Goal: Information Seeking & Learning: Learn about a topic

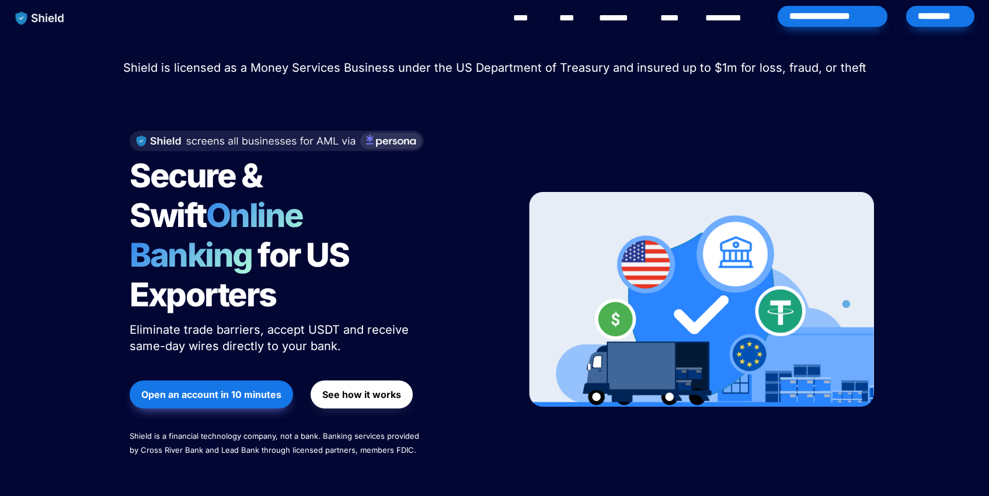
click at [382, 389] on strong "See how it works" at bounding box center [361, 395] width 79 height 12
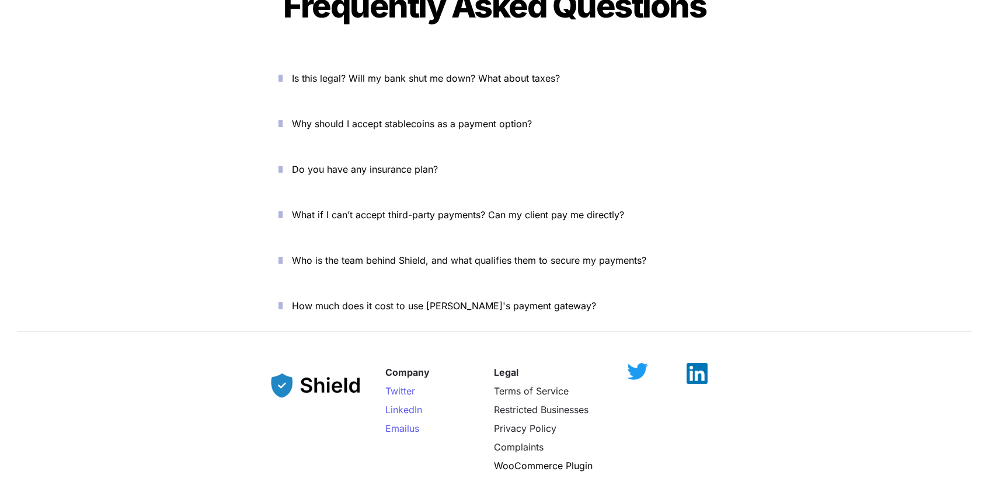
scroll to position [4104, 0]
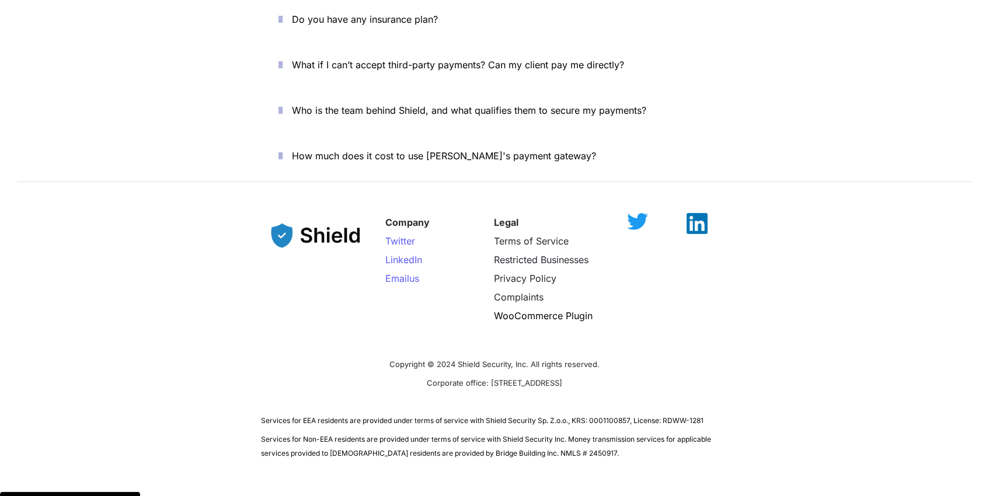
click at [563, 250] on p "Restricted Businesses" at bounding box center [551, 259] width 115 height 19
click at [563, 254] on span "Restricted Businesses" at bounding box center [541, 260] width 95 height 12
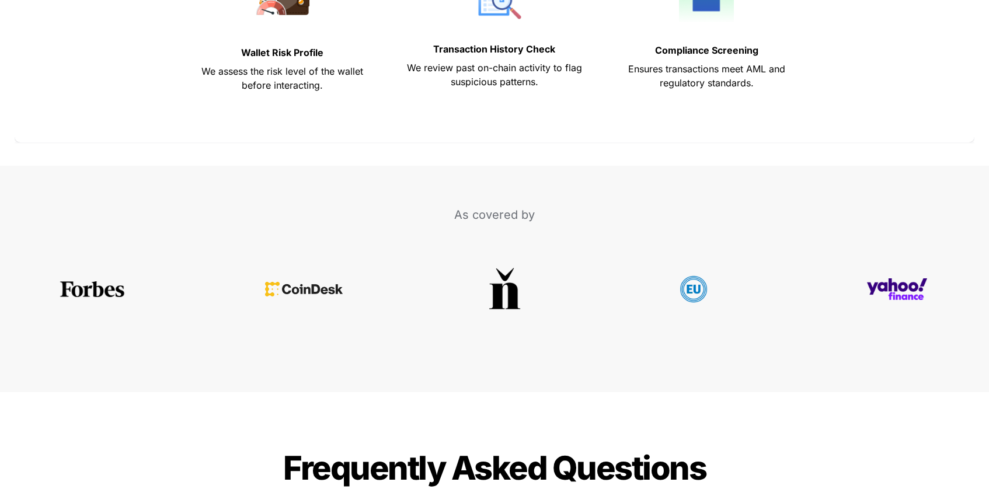
scroll to position [4815, 0]
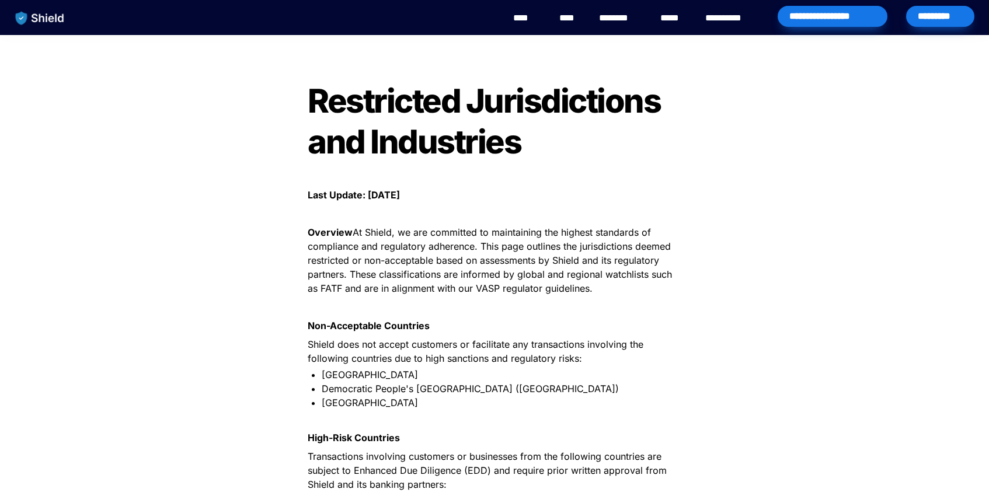
click at [563, 221] on p at bounding box center [494, 213] width 409 height 19
click at [467, 395] on span "Democratic People's Republic of Korea (North Korea)" at bounding box center [470, 389] width 297 height 12
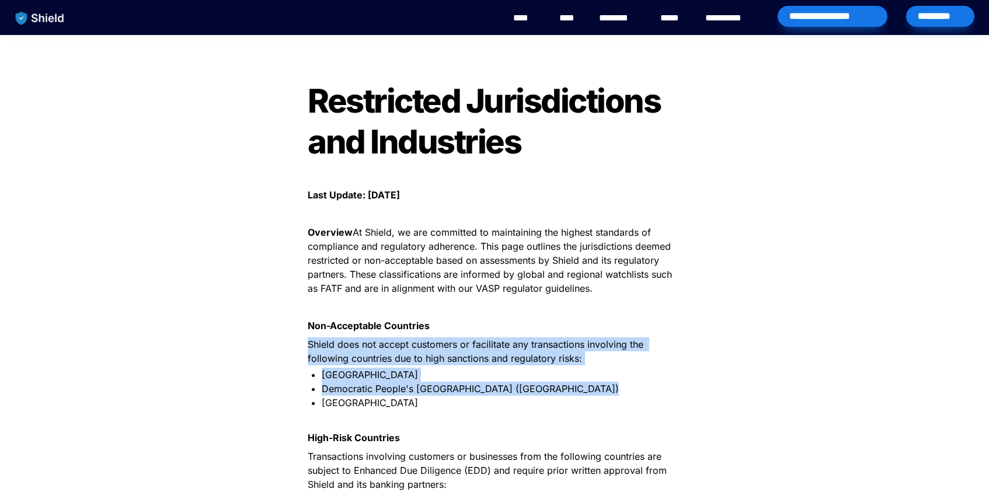
drag, startPoint x: 467, startPoint y: 397, endPoint x: 467, endPoint y: 372, distance: 24.5
click at [467, 364] on span "Shield does not accept customers or facilitate any transactions involving the f…" at bounding box center [477, 351] width 338 height 26
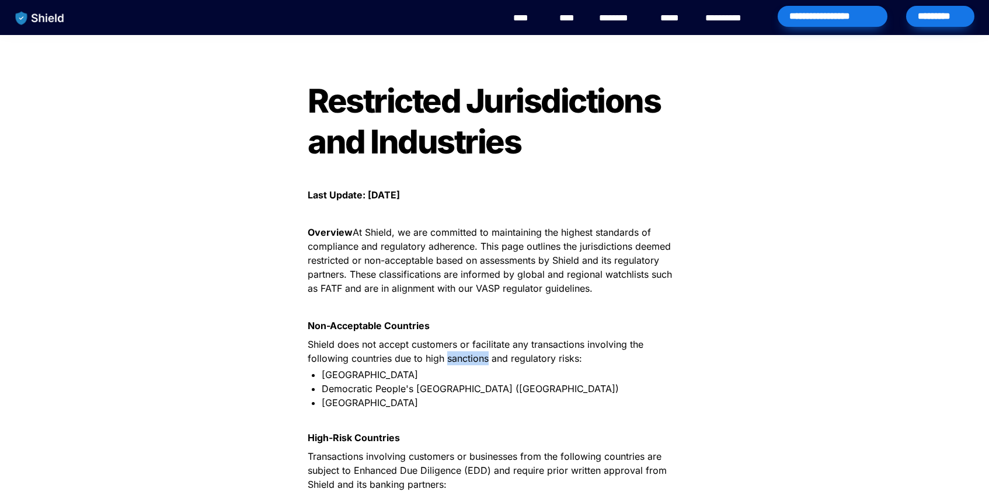
click at [467, 364] on span "Shield does not accept customers or facilitate any transactions involving the f…" at bounding box center [477, 351] width 338 height 26
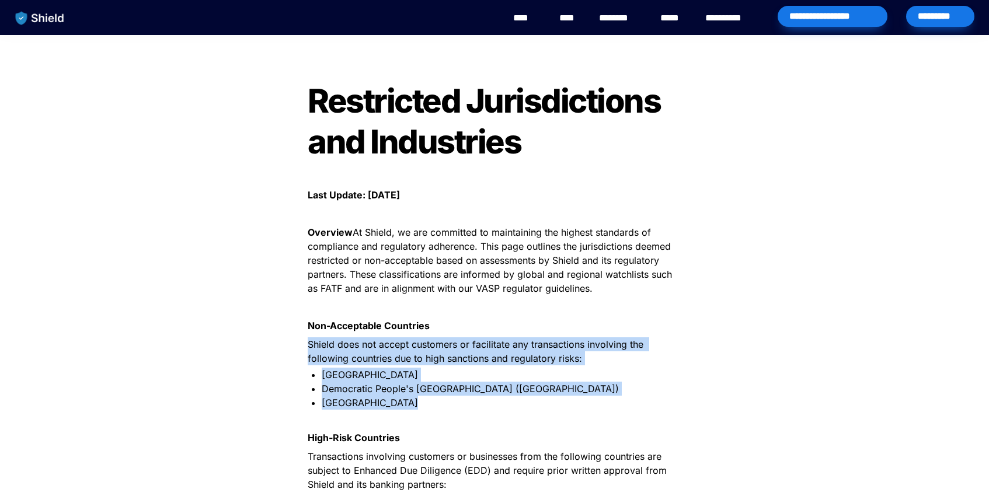
drag, startPoint x: 467, startPoint y: 372, endPoint x: 469, endPoint y: 410, distance: 37.4
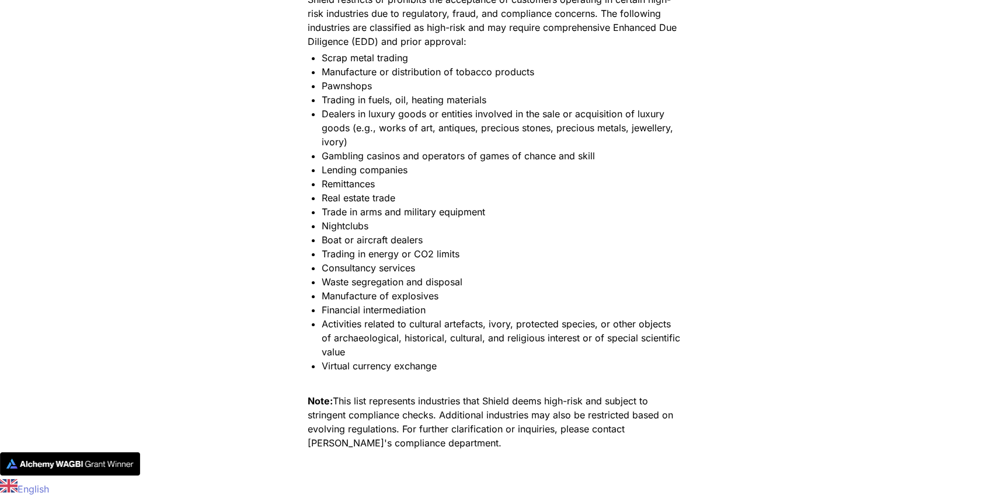
scroll to position [2812, 0]
